Goal: Task Accomplishment & Management: Complete application form

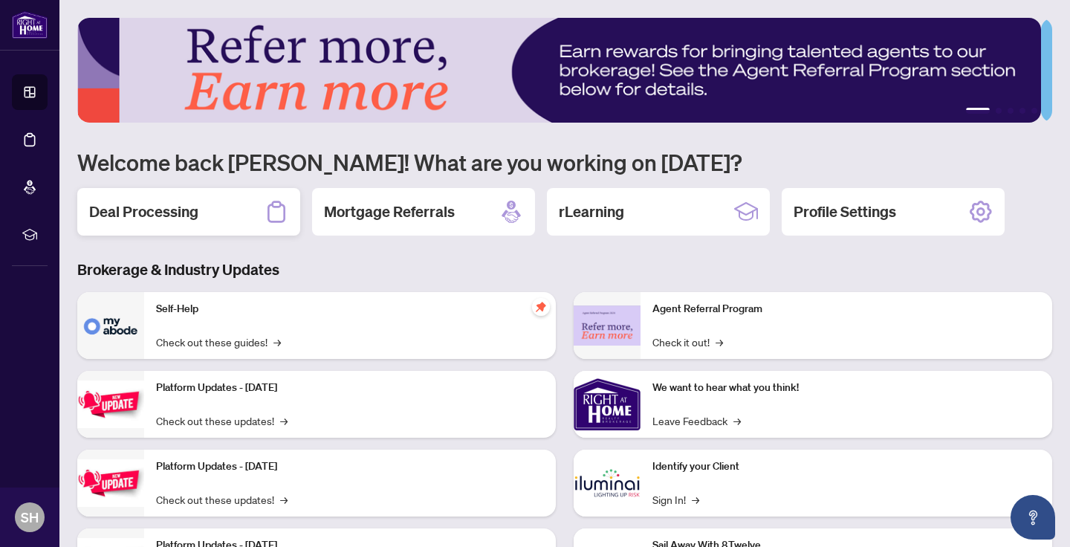
click at [177, 213] on h2 "Deal Processing" at bounding box center [143, 211] width 109 height 21
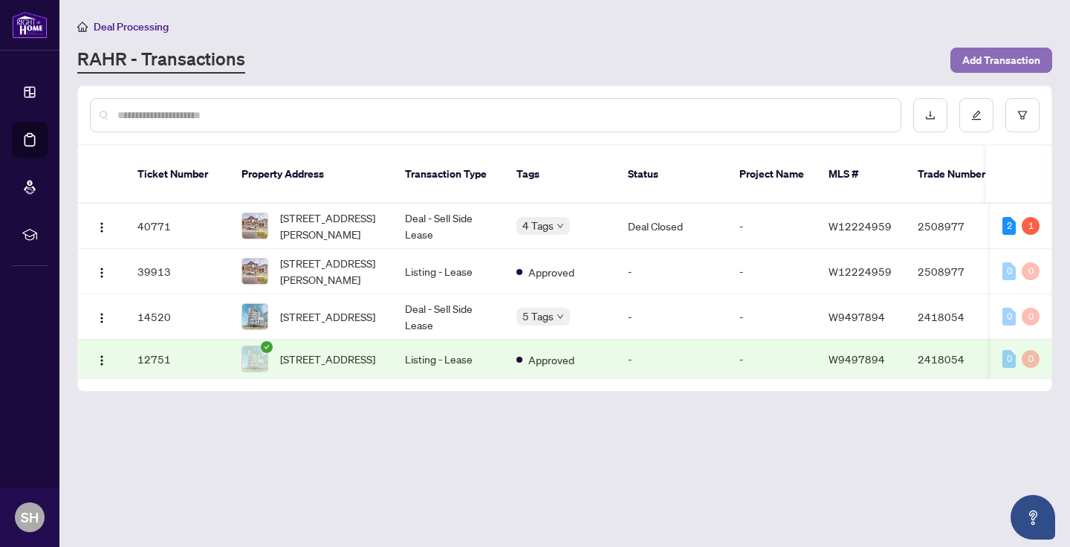
click at [1016, 57] on span "Add Transaction" at bounding box center [1001, 60] width 78 height 24
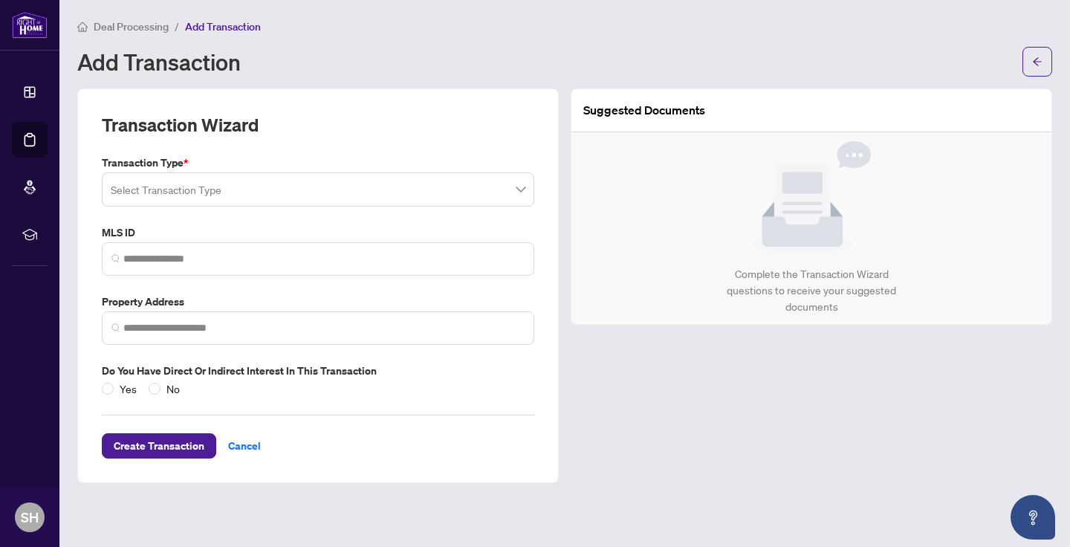
click at [504, 189] on input "search" at bounding box center [311, 191] width 401 height 33
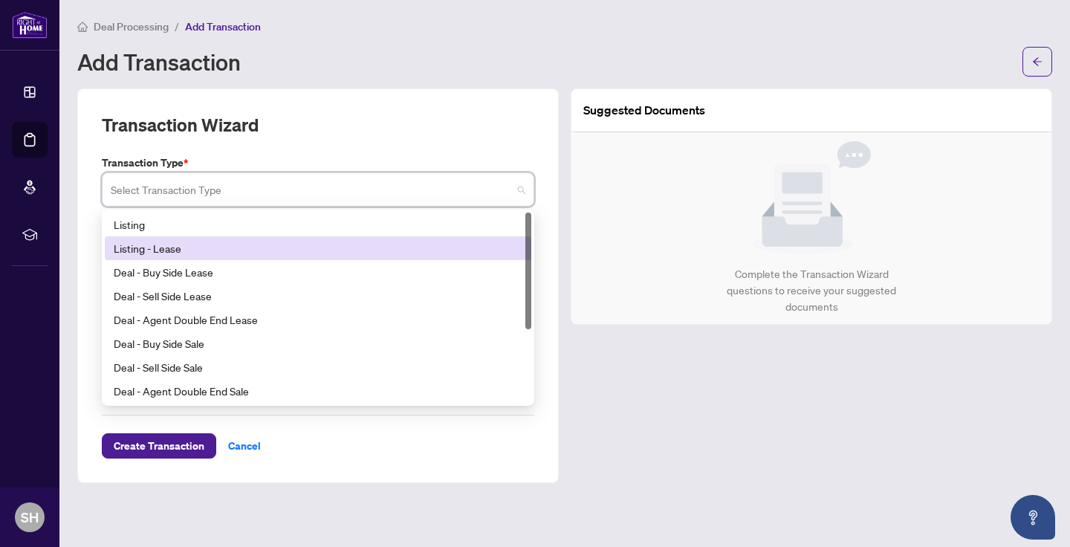
click at [188, 244] on div "Listing - Lease" at bounding box center [318, 248] width 409 height 16
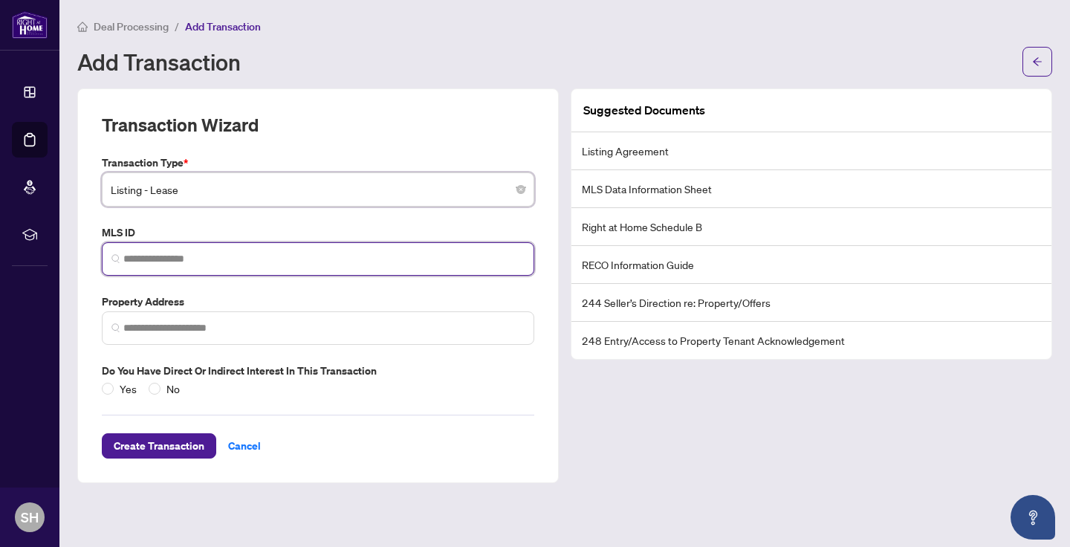
click at [278, 262] on input "search" at bounding box center [323, 259] width 401 height 16
paste input "*********"
type input "*********"
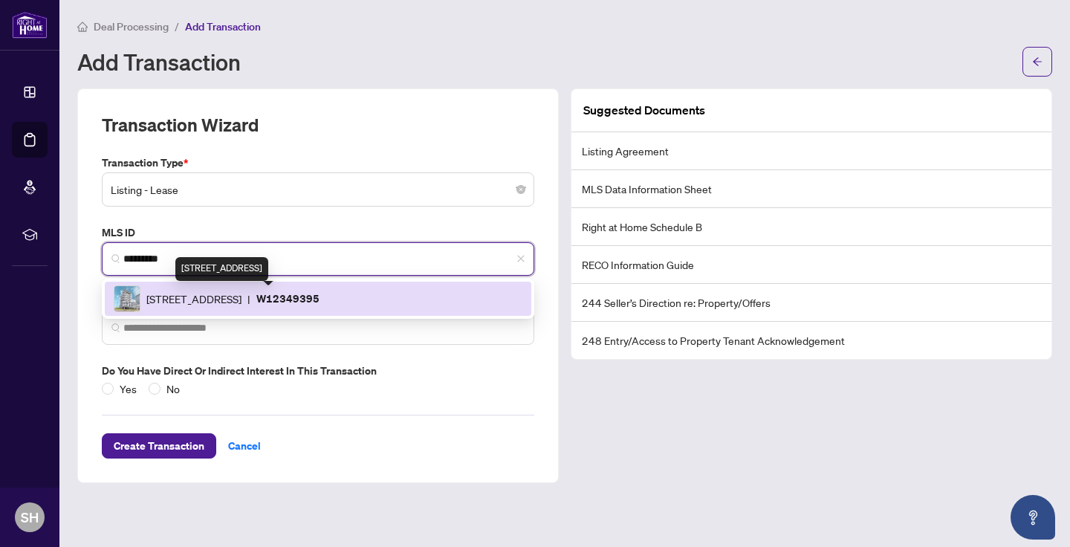
click at [229, 298] on span "[STREET_ADDRESS]" at bounding box center [193, 299] width 95 height 16
type input "**********"
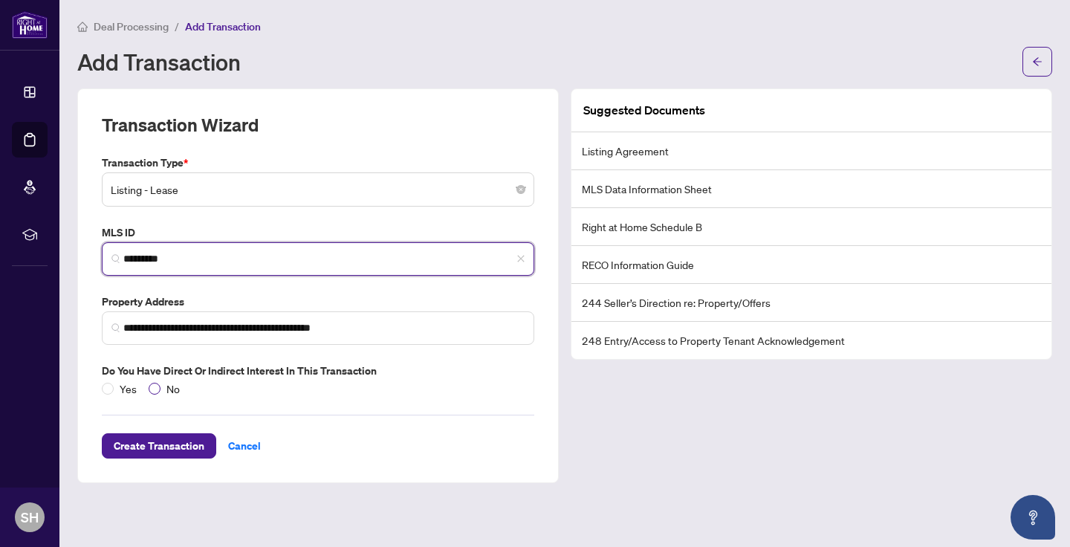
type input "*********"
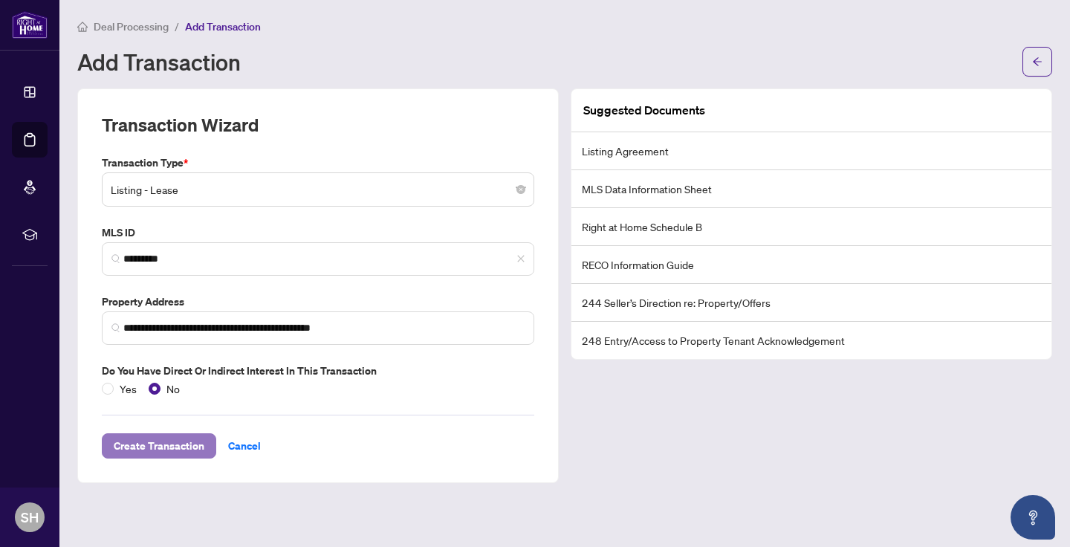
click at [175, 452] on span "Create Transaction" at bounding box center [159, 446] width 91 height 24
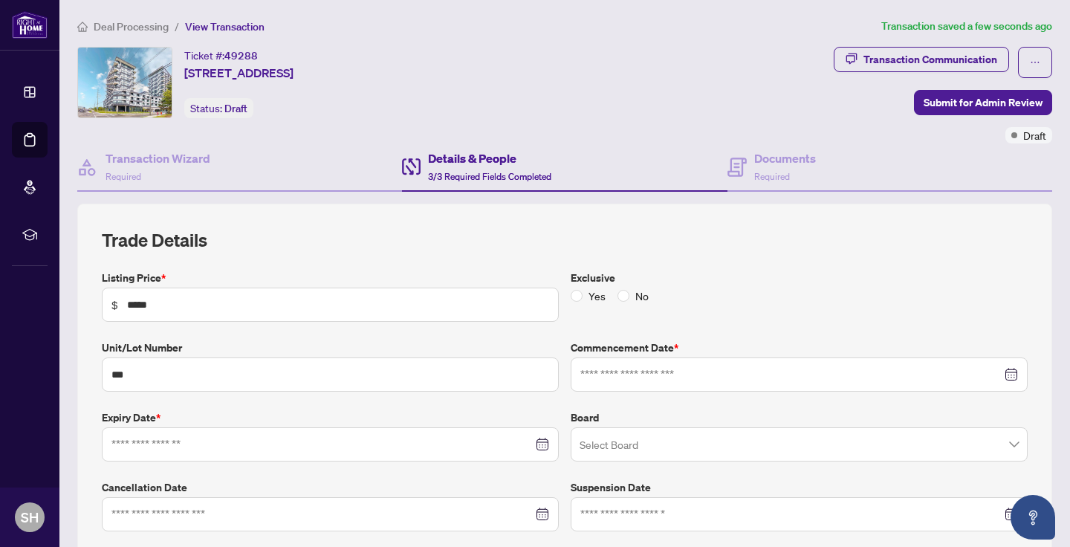
type input "**********"
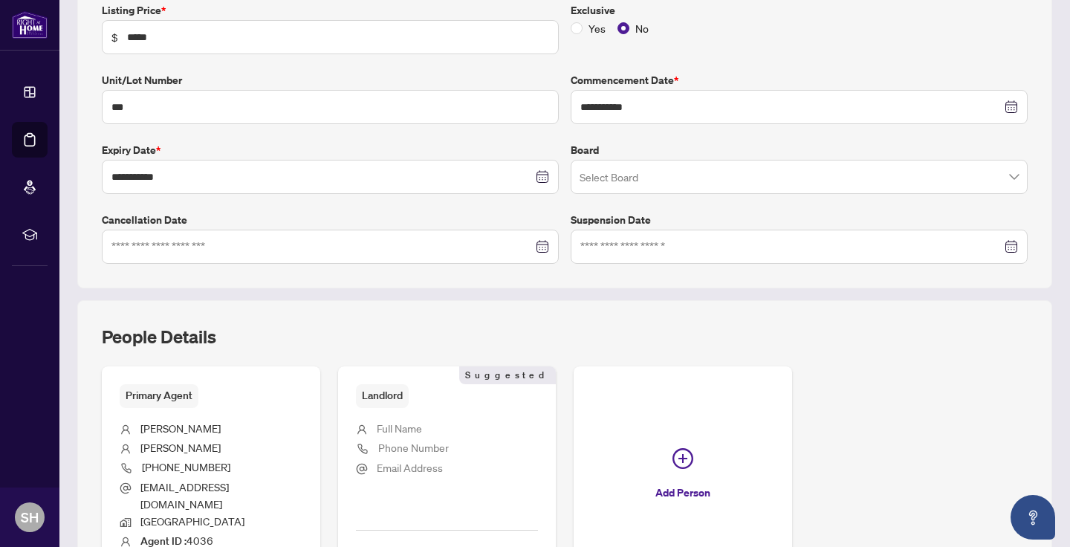
scroll to position [409, 0]
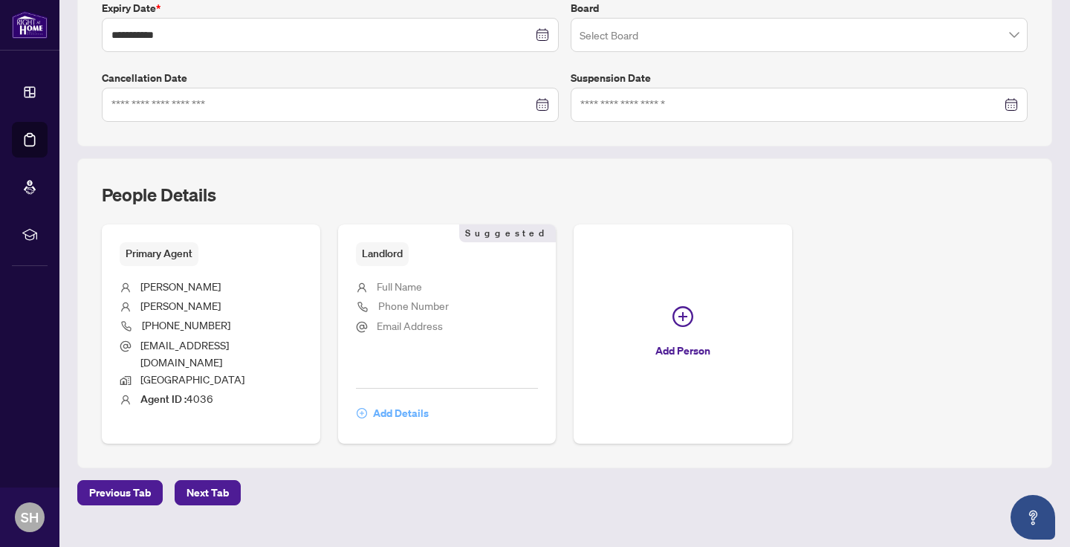
click at [403, 403] on span "Add Details" at bounding box center [401, 413] width 56 height 24
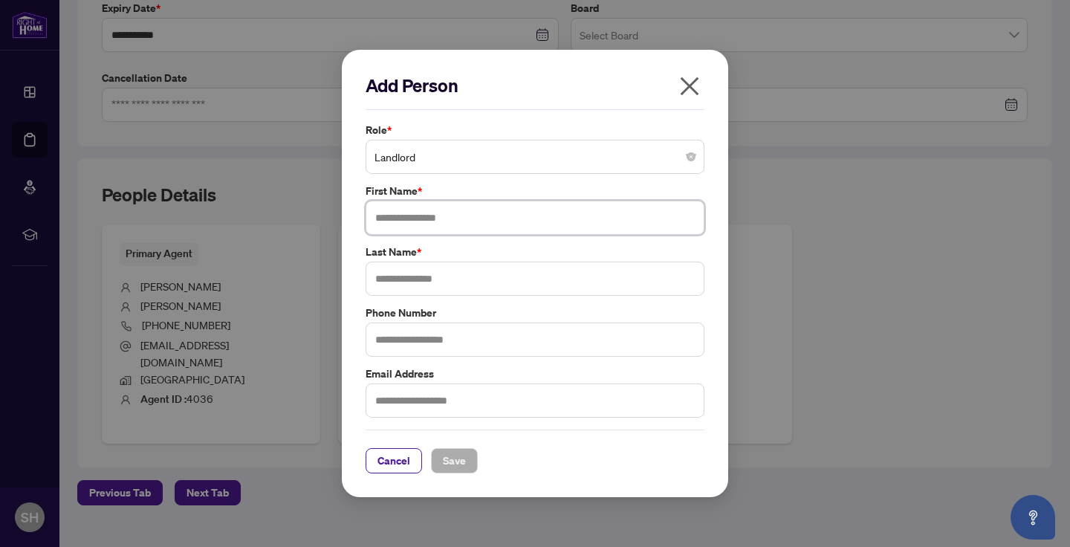
click at [467, 224] on input "text" at bounding box center [535, 218] width 339 height 34
type input "*******"
click at [464, 276] on input "text" at bounding box center [535, 279] width 339 height 34
type input "*****"
click at [462, 464] on span "Save" at bounding box center [454, 461] width 23 height 24
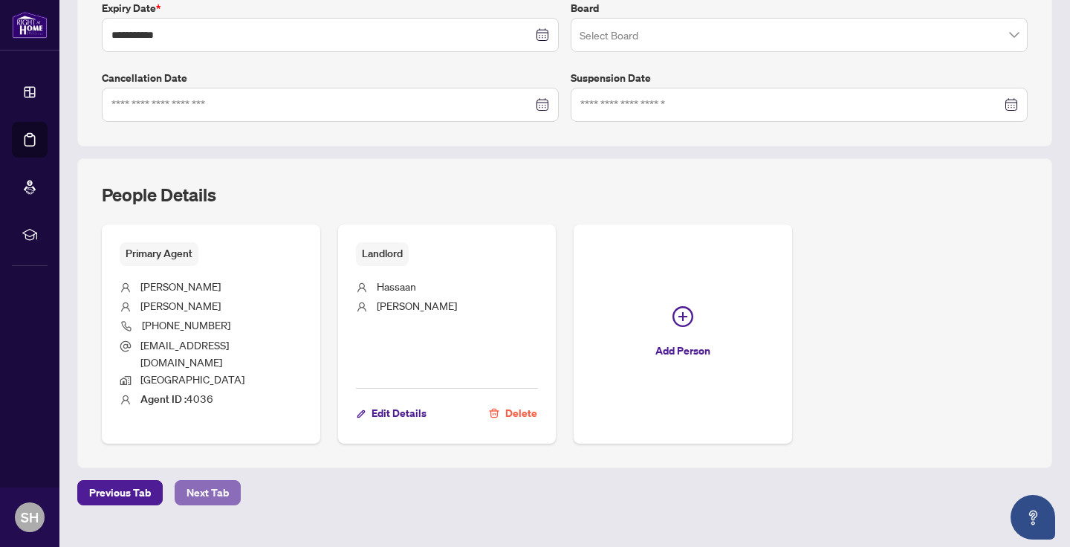
click at [202, 481] on span "Next Tab" at bounding box center [207, 493] width 42 height 24
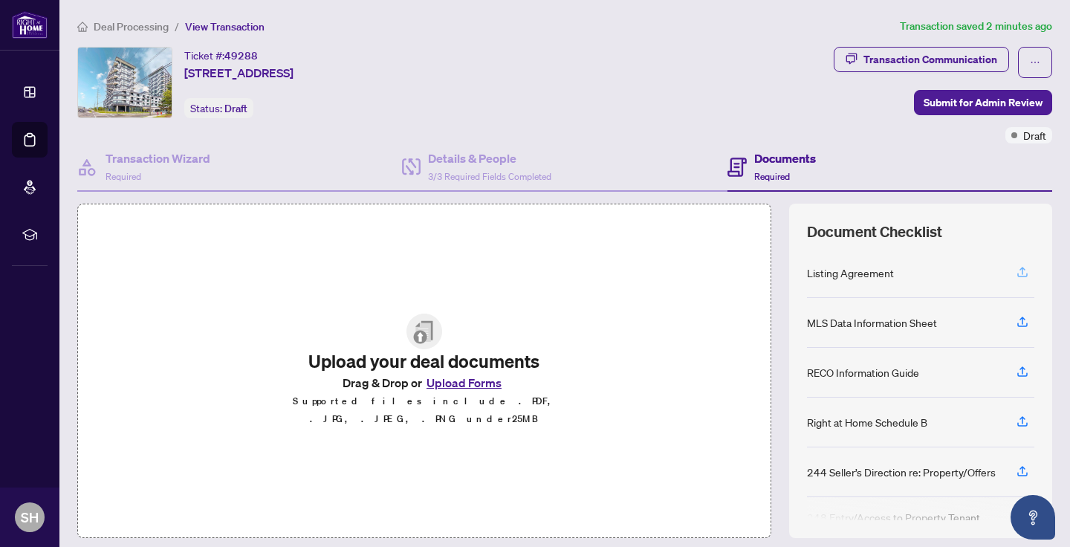
click at [1016, 271] on icon "button" at bounding box center [1022, 271] width 13 height 13
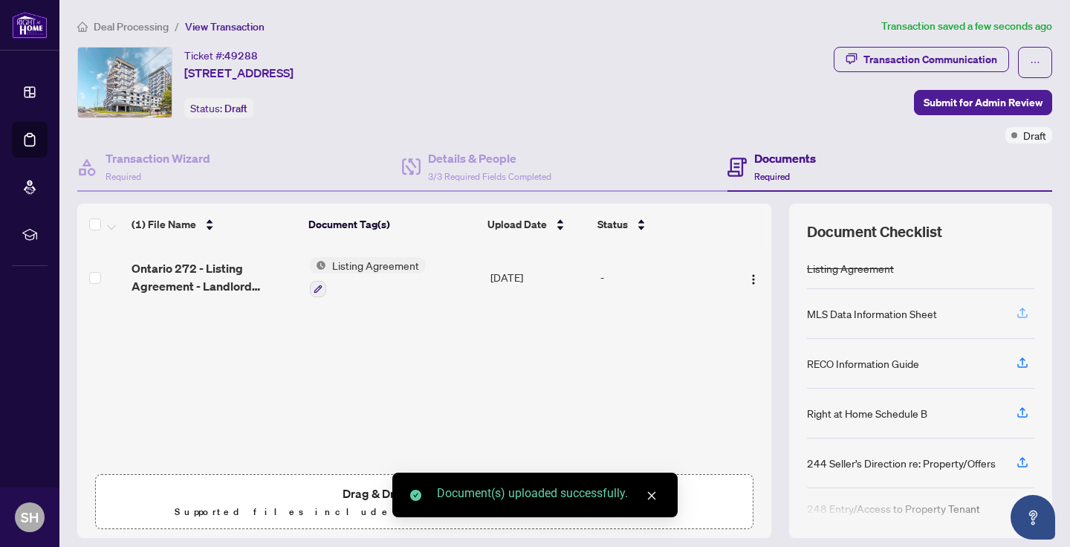
click at [1016, 313] on icon "button" at bounding box center [1022, 312] width 13 height 13
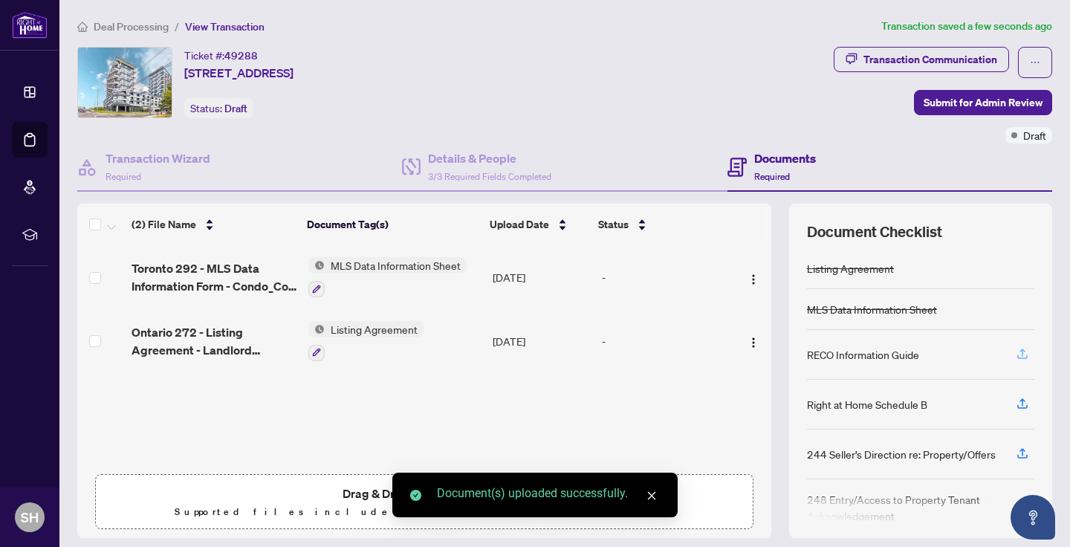
click at [1016, 354] on icon "button" at bounding box center [1022, 353] width 13 height 13
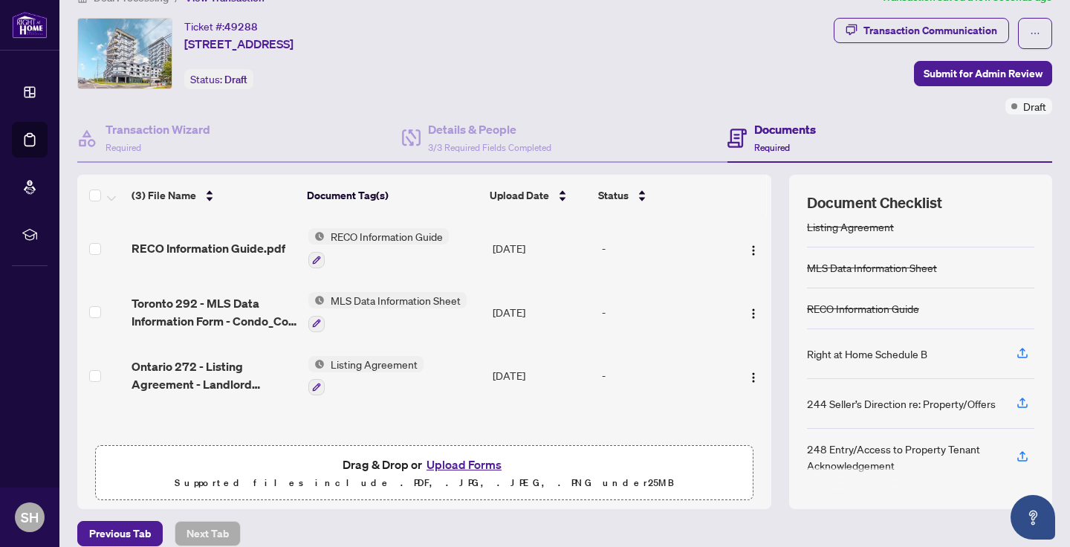
scroll to position [32, 0]
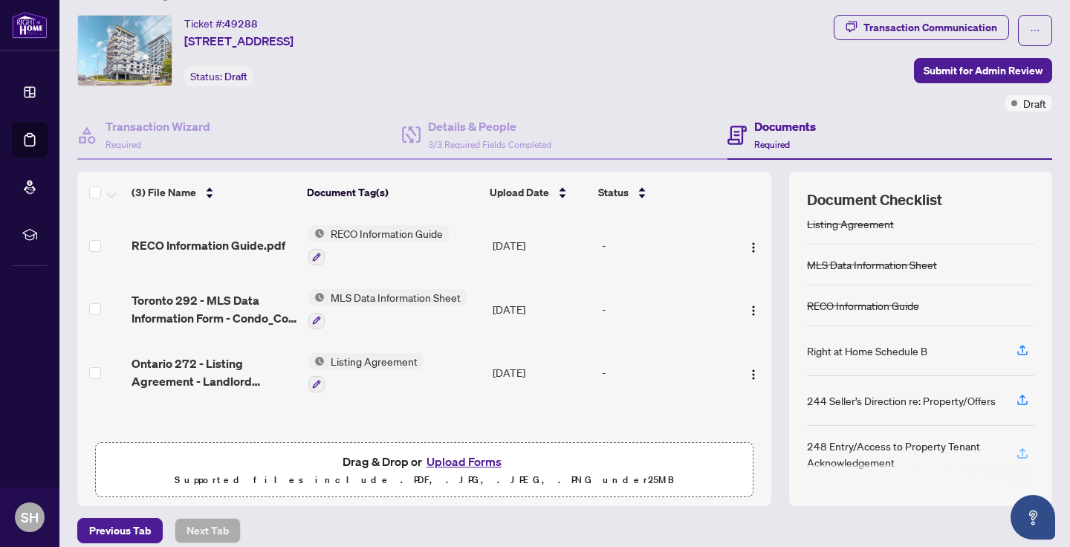
click at [1016, 453] on icon "button" at bounding box center [1022, 453] width 13 height 13
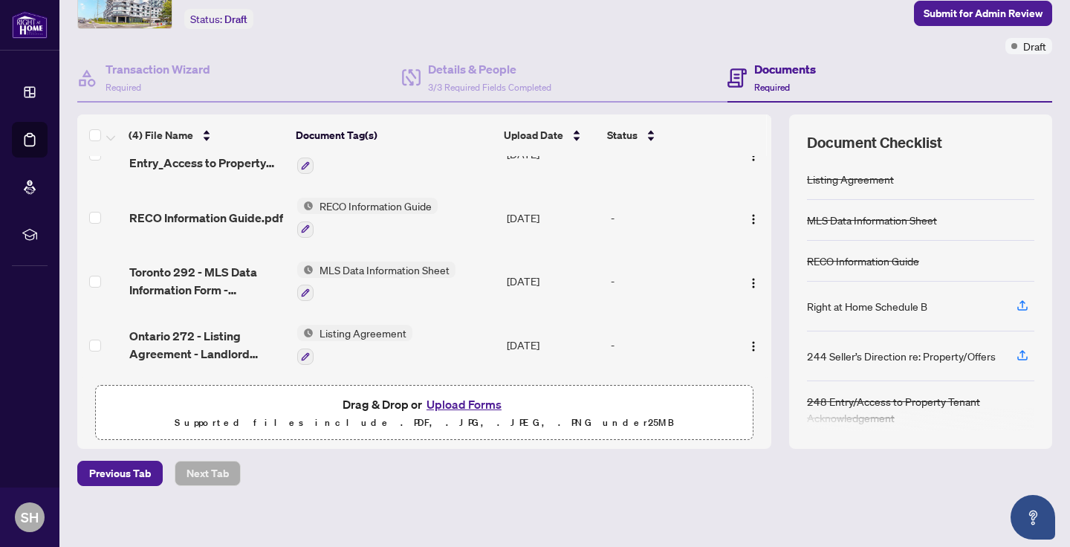
scroll to position [97, 0]
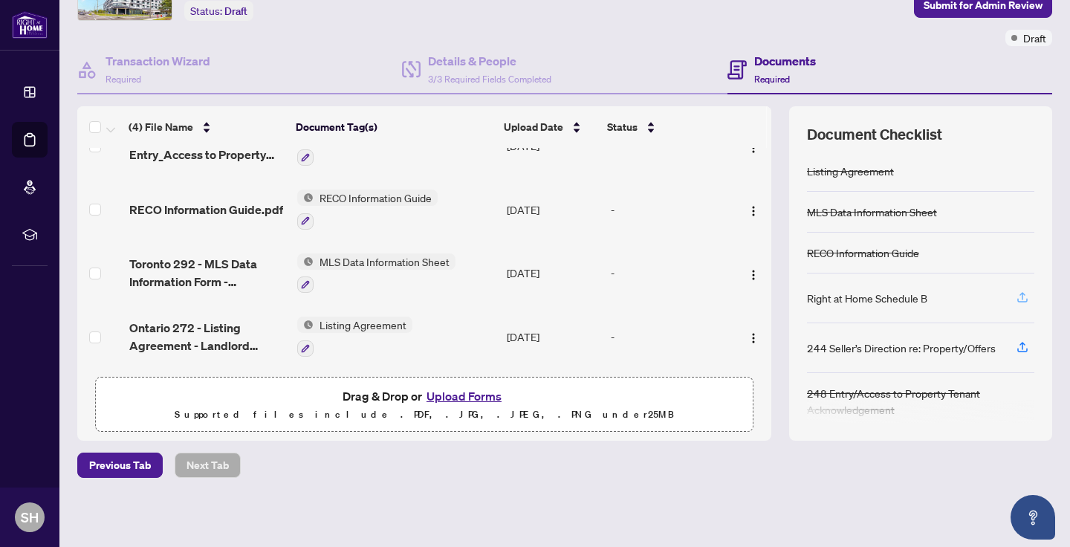
click at [1016, 299] on icon "button" at bounding box center [1022, 297] width 13 height 13
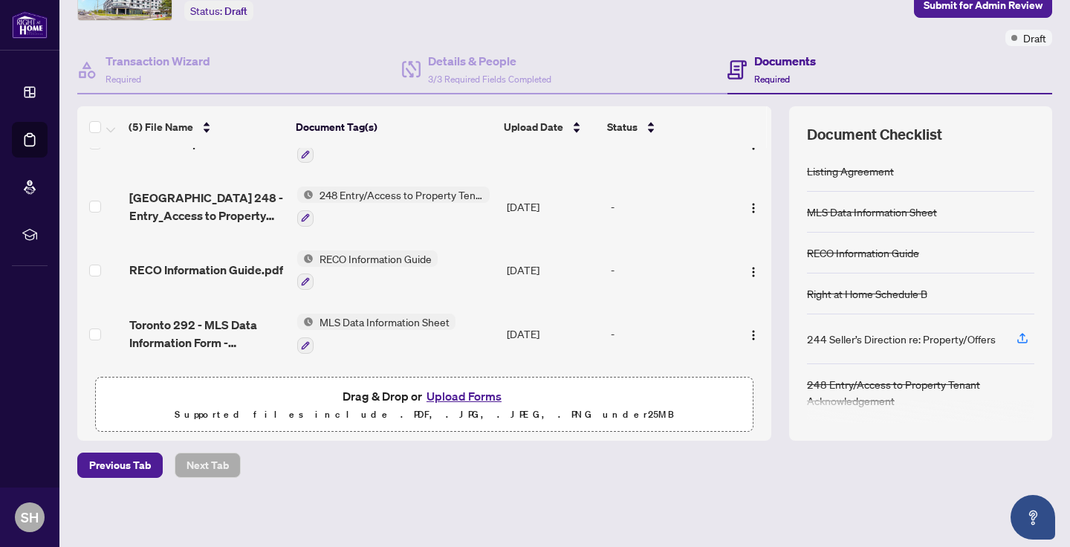
click at [479, 395] on button "Upload Forms" at bounding box center [464, 395] width 84 height 19
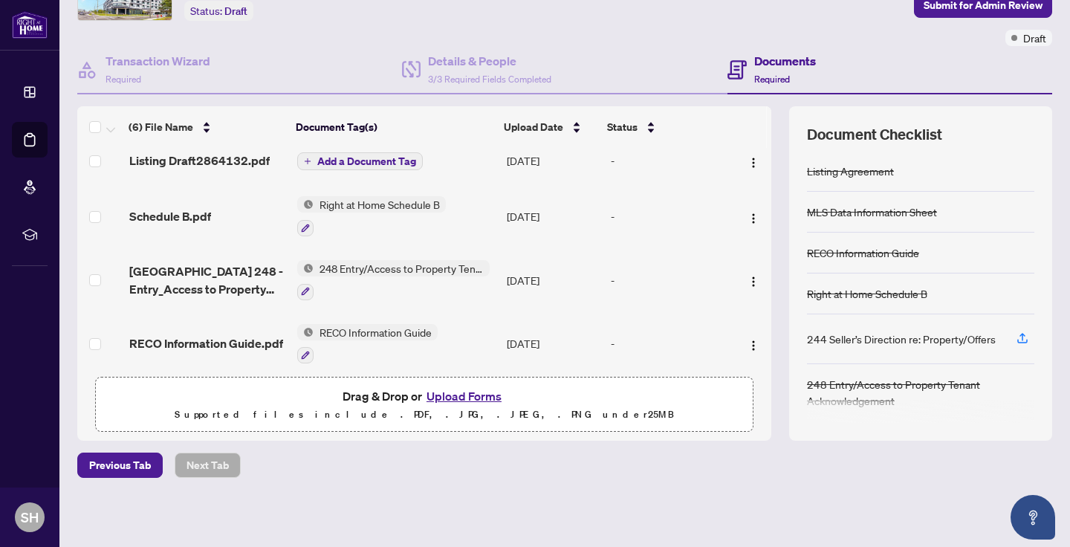
scroll to position [0, 0]
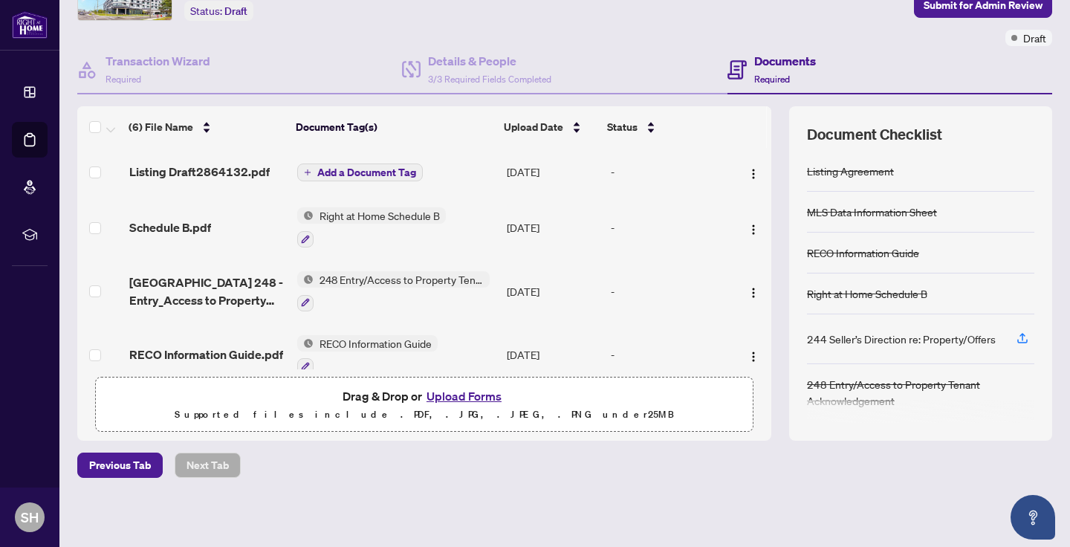
click at [377, 173] on span "Add a Document Tag" at bounding box center [366, 172] width 99 height 10
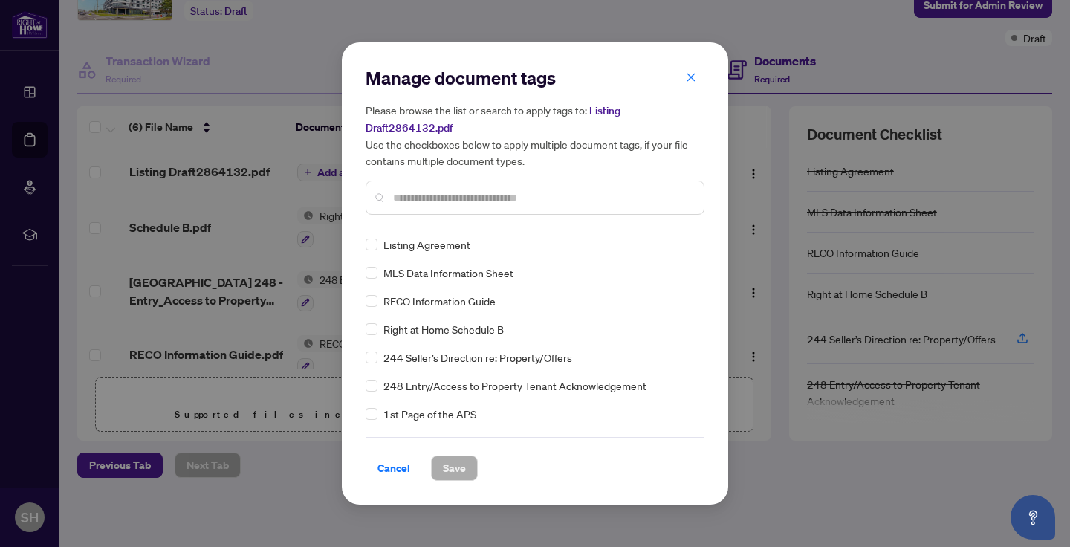
scroll to position [6, 0]
click at [501, 198] on input "text" at bounding box center [542, 197] width 299 height 16
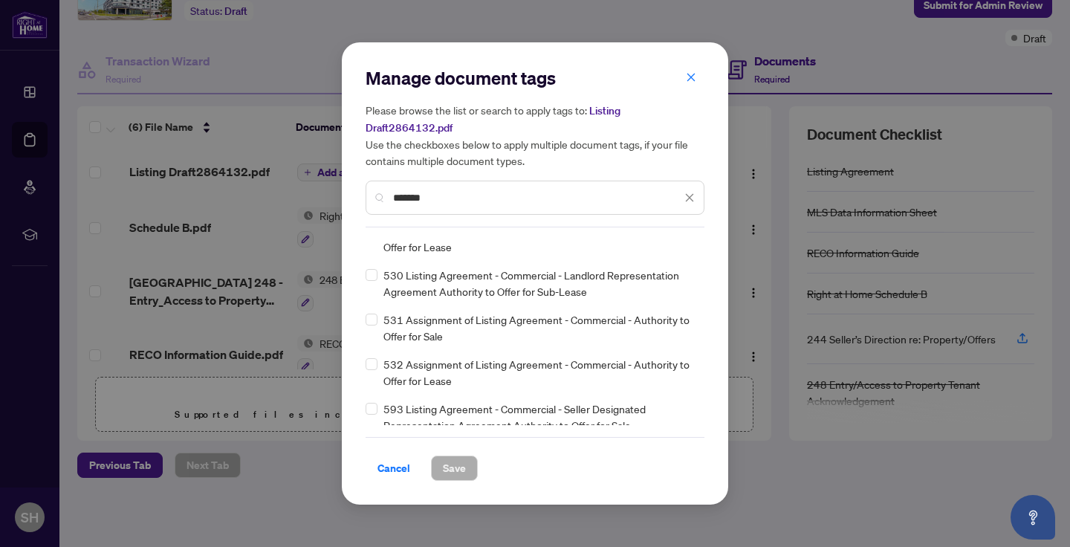
scroll to position [0, 0]
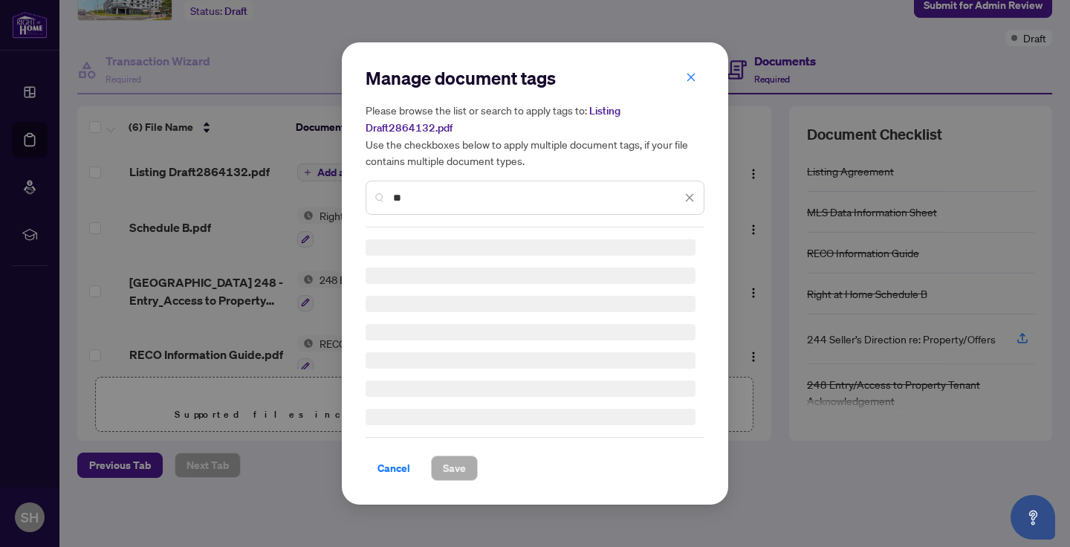
type input "*"
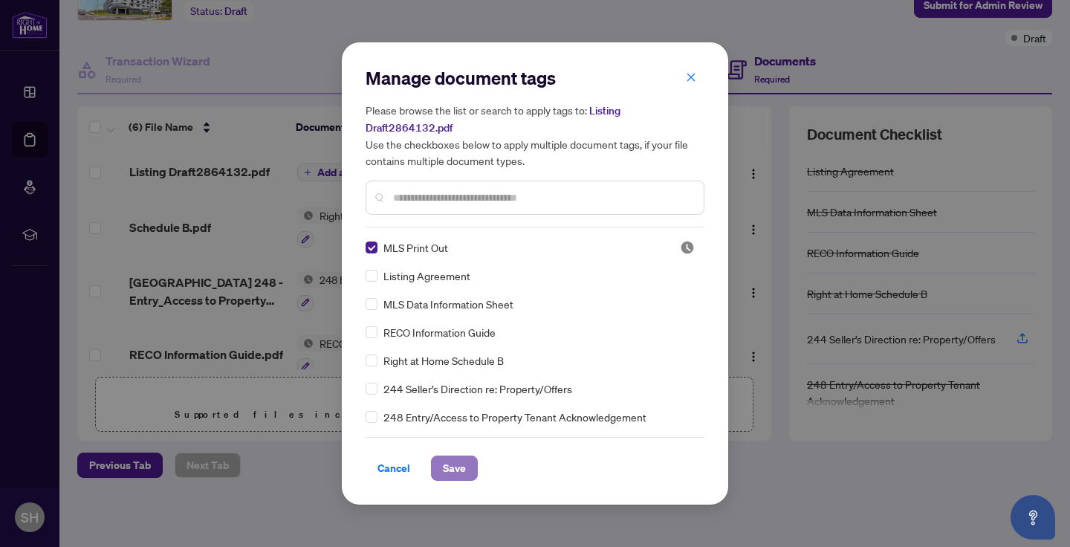
click at [452, 464] on span "Save" at bounding box center [454, 468] width 23 height 24
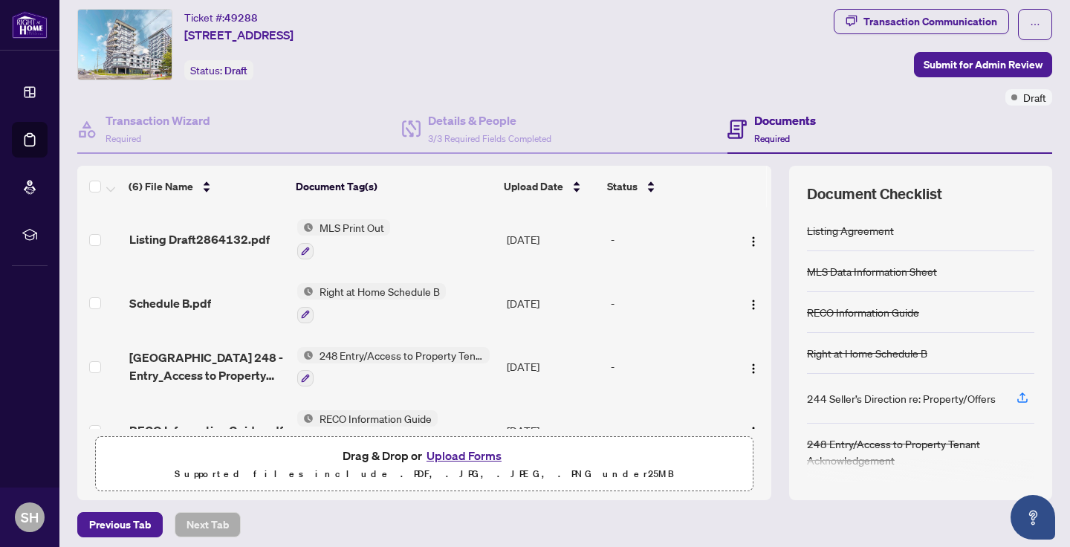
scroll to position [32, 0]
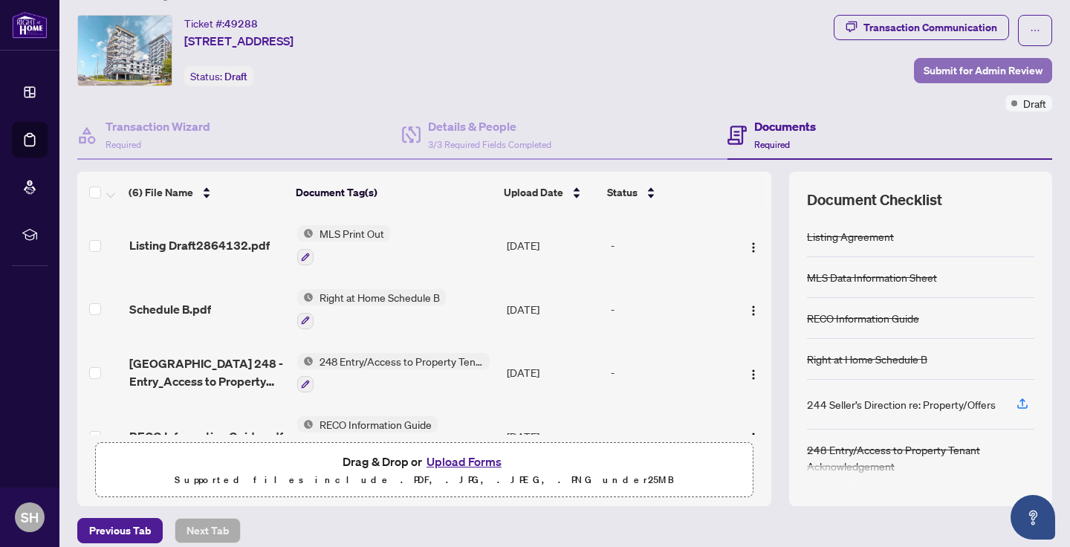
click at [985, 77] on span "Submit for Admin Review" at bounding box center [983, 71] width 119 height 24
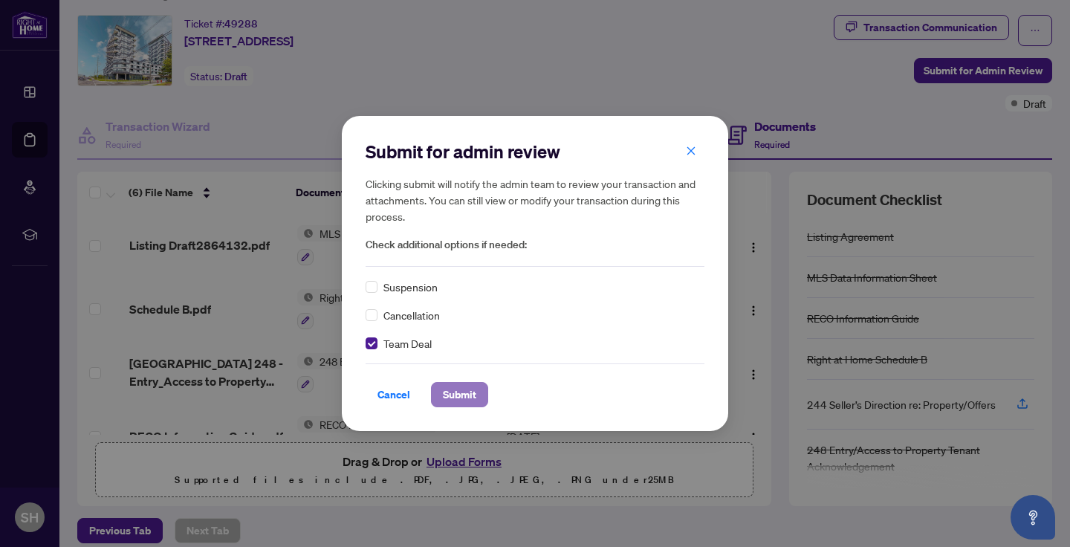
click at [451, 395] on span "Submit" at bounding box center [459, 395] width 33 height 24
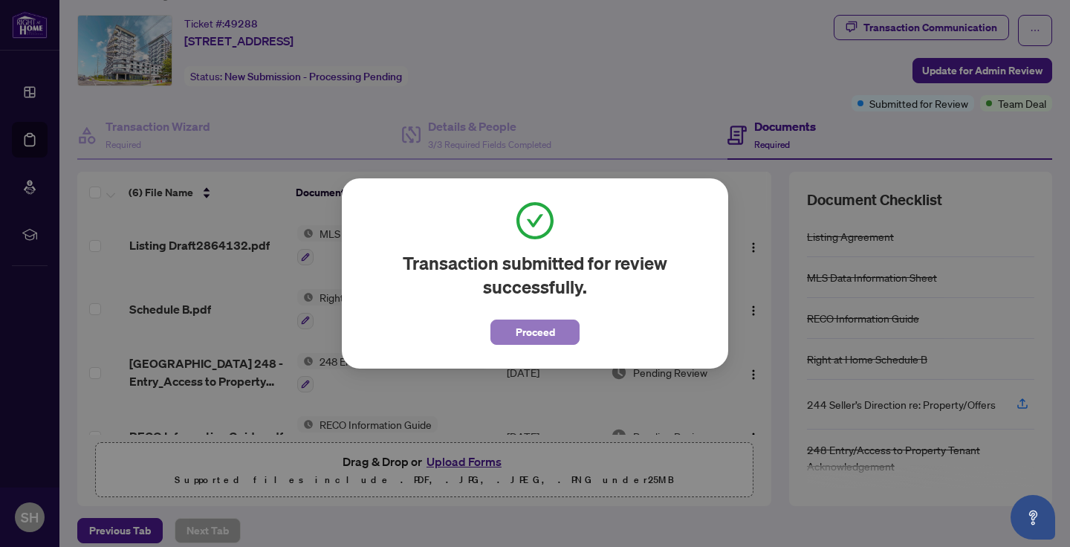
click at [522, 337] on span "Proceed" at bounding box center [535, 332] width 39 height 24
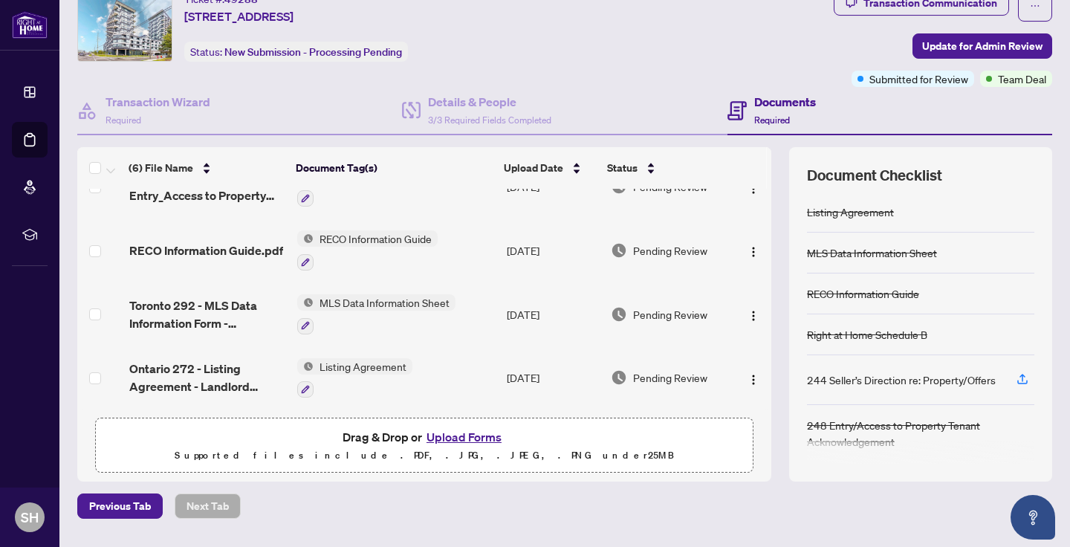
scroll to position [97, 0]
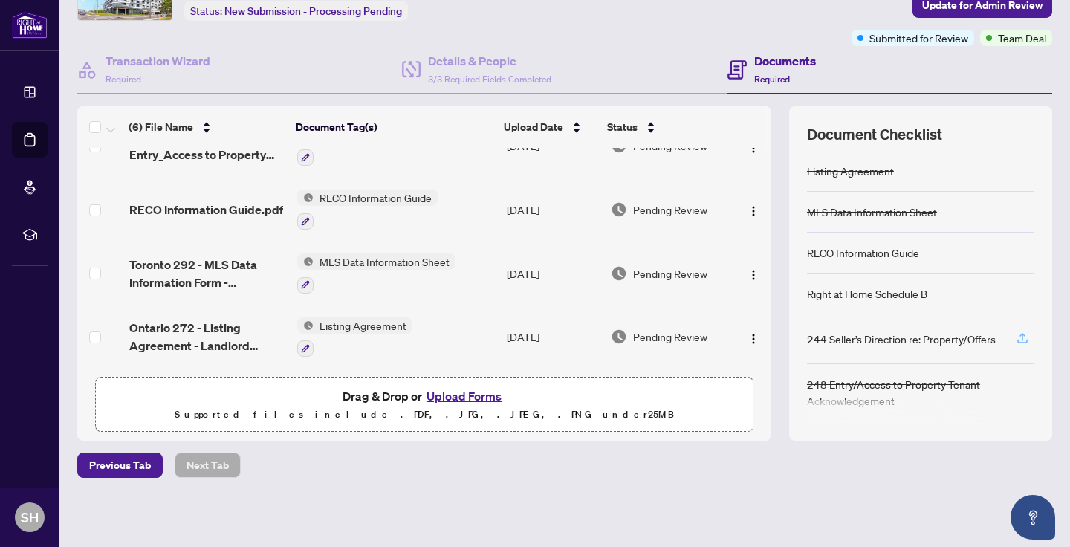
click at [1016, 337] on icon "button" at bounding box center [1022, 337] width 13 height 13
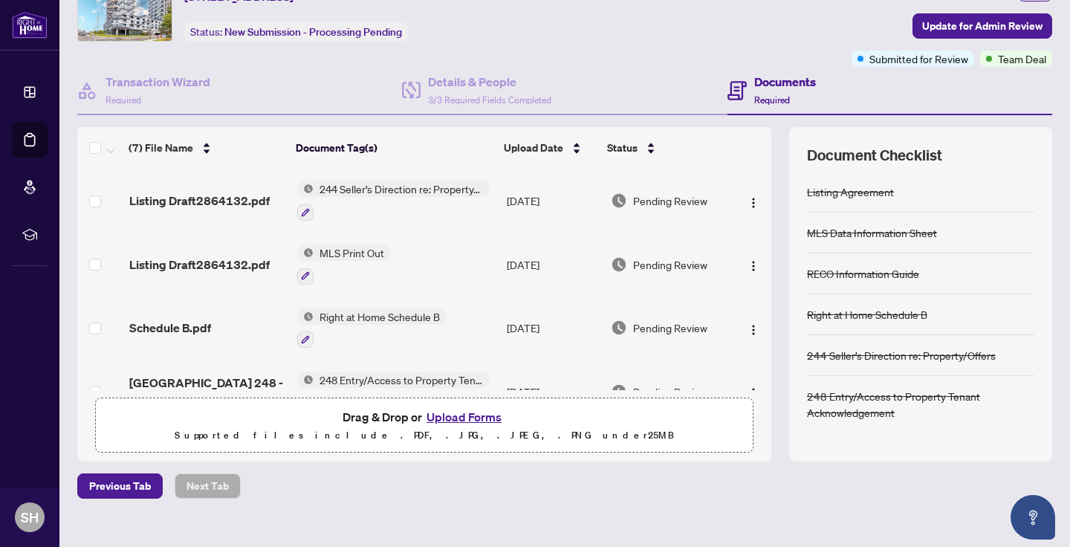
scroll to position [227, 0]
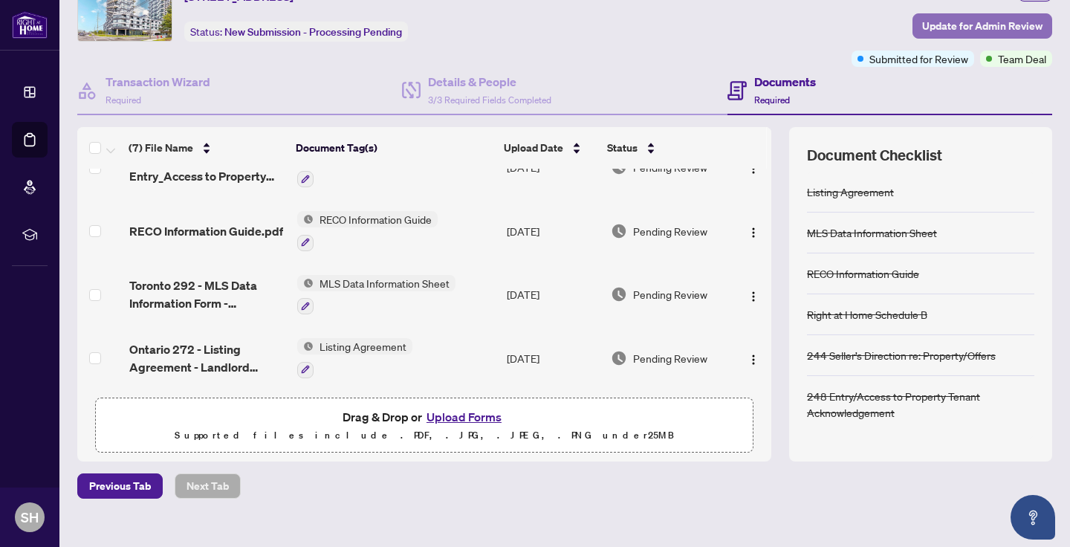
click at [929, 29] on span "Update for Admin Review" at bounding box center [982, 26] width 120 height 24
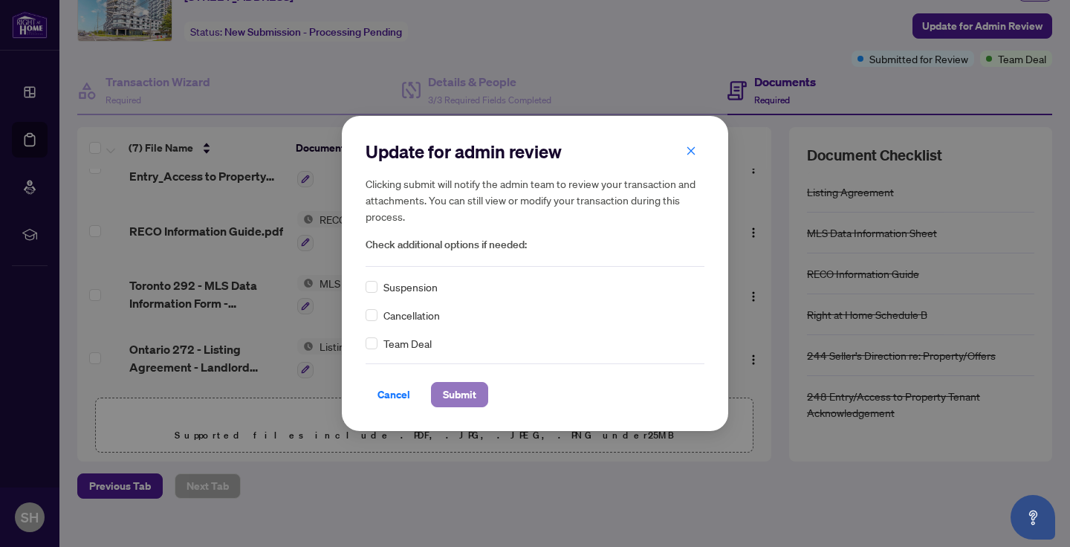
click at [459, 400] on span "Submit" at bounding box center [459, 395] width 33 height 24
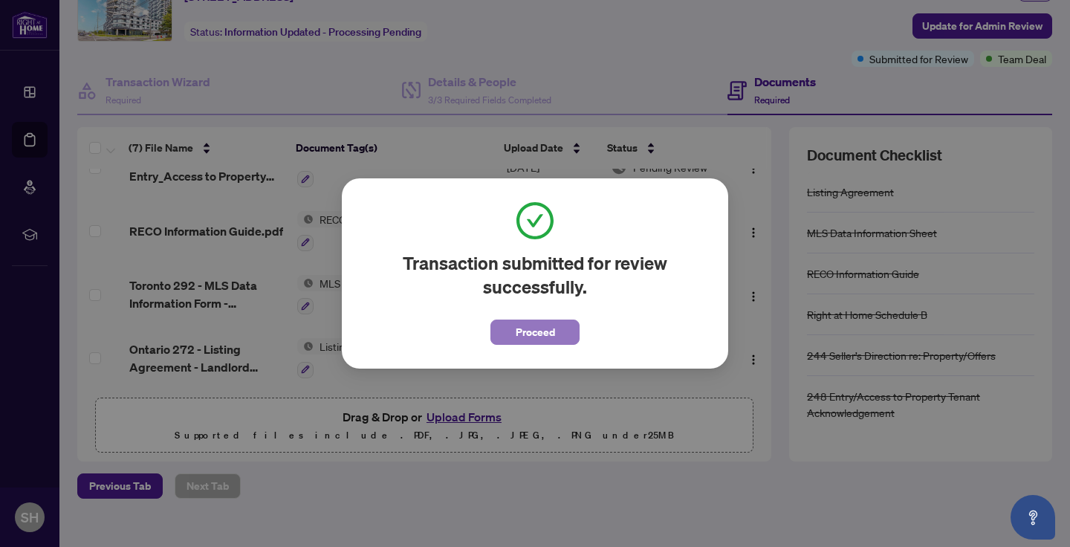
click at [526, 334] on span "Proceed" at bounding box center [535, 332] width 39 height 24
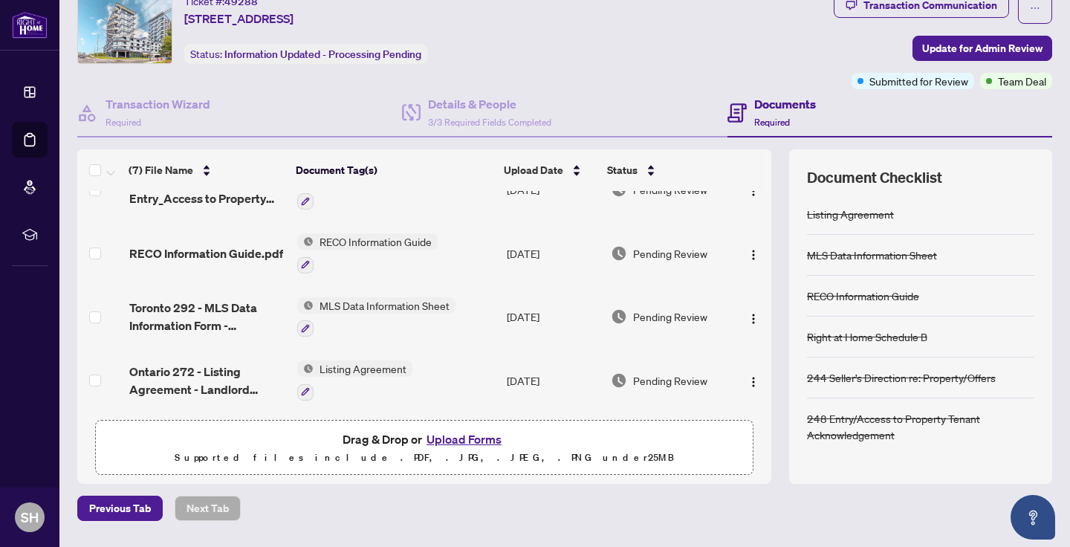
scroll to position [0, 0]
